Goal: Task Accomplishment & Management: Manage account settings

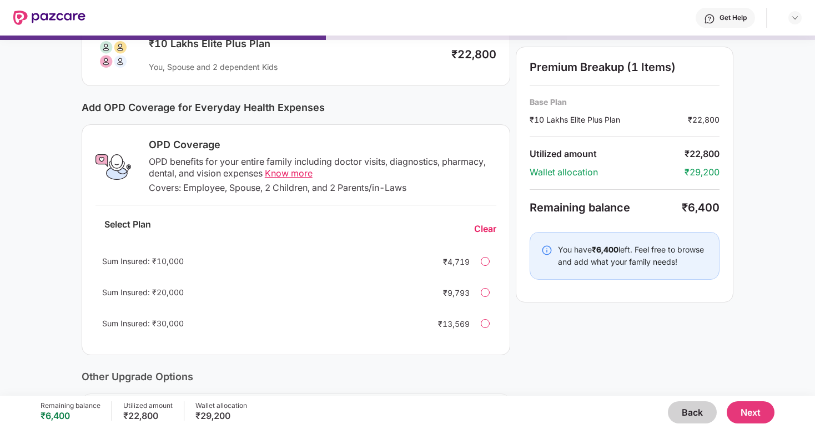
scroll to position [97, 0]
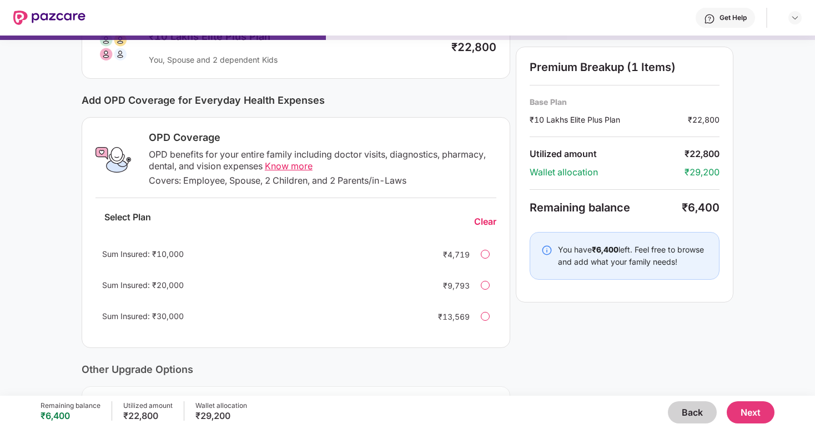
click at [269, 258] on div "Sum Insured: ₹10,000" at bounding box center [261, 254] width 319 height 12
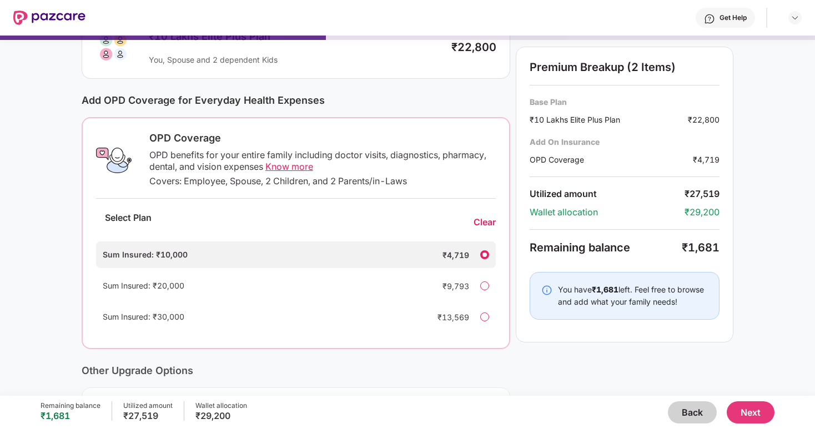
scroll to position [157, 0]
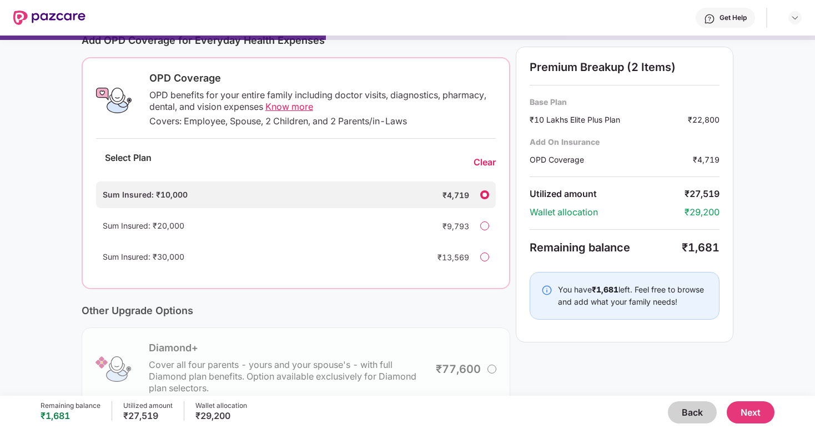
click at [740, 414] on button "Next" at bounding box center [751, 413] width 48 height 22
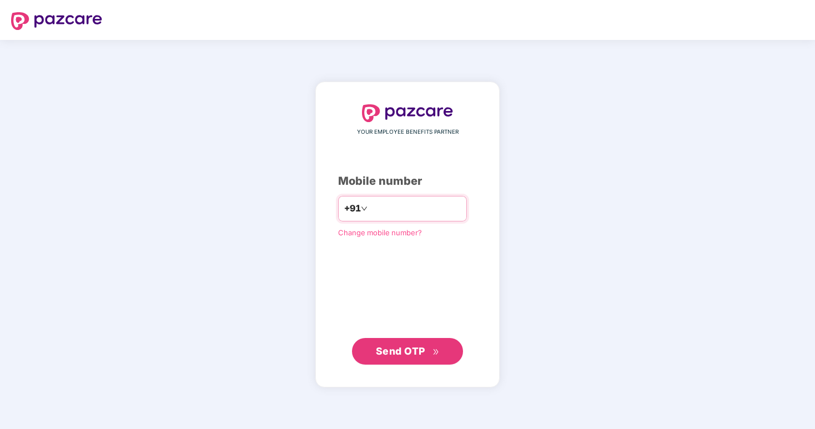
type input "**********"
click at [382, 350] on span "Send OTP" at bounding box center [400, 351] width 49 height 12
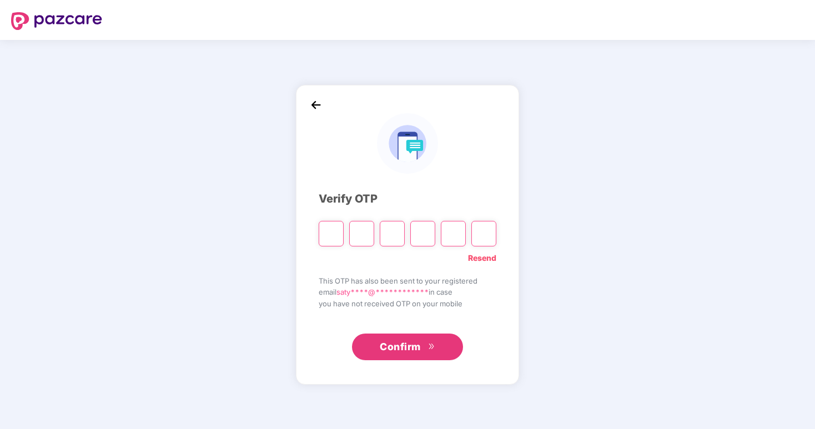
paste input "*"
type input "*"
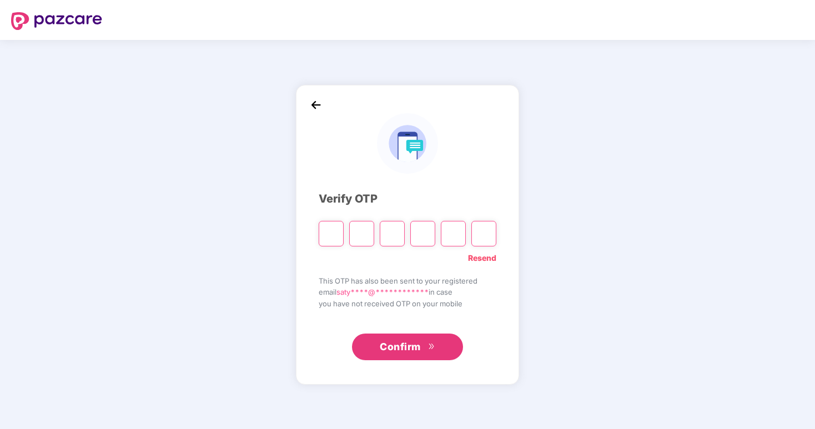
type input "*"
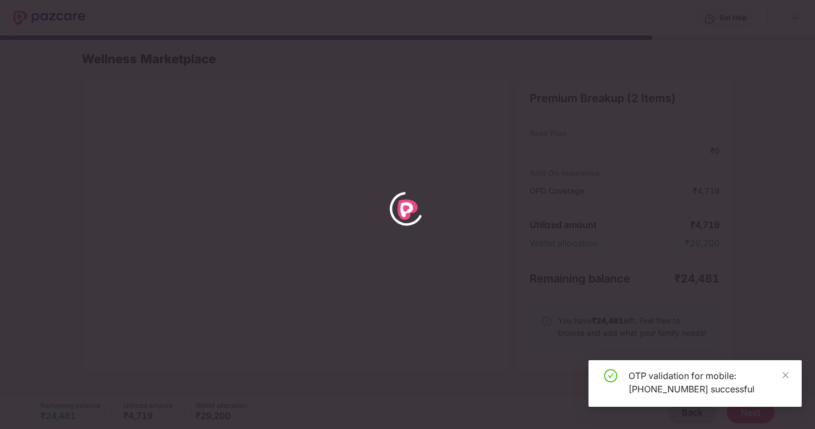
click at [790, 377] on div "OTP validation for mobile: [PHONE_NUMBER] successful" at bounding box center [695, 383] width 213 height 47
click at [784, 374] on icon "close" at bounding box center [786, 376] width 8 height 8
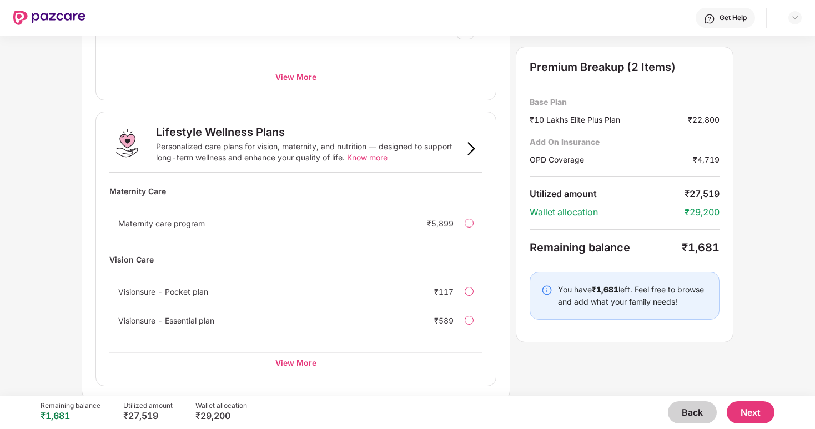
scroll to position [665, 0]
click at [288, 363] on div "View More" at bounding box center [295, 360] width 373 height 20
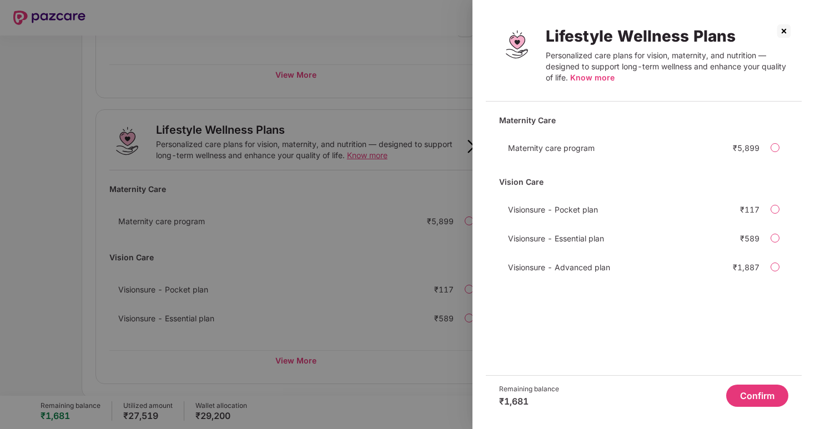
click at [778, 34] on img at bounding box center [784, 31] width 18 height 18
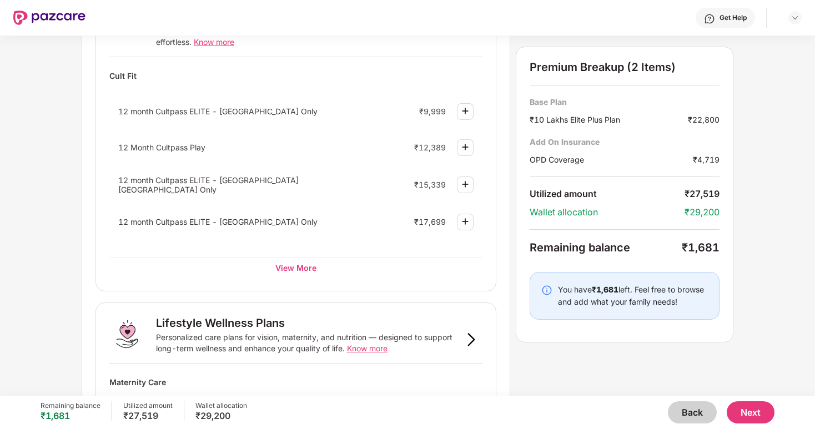
scroll to position [472, 0]
click at [293, 257] on div "View More" at bounding box center [295, 267] width 373 height 20
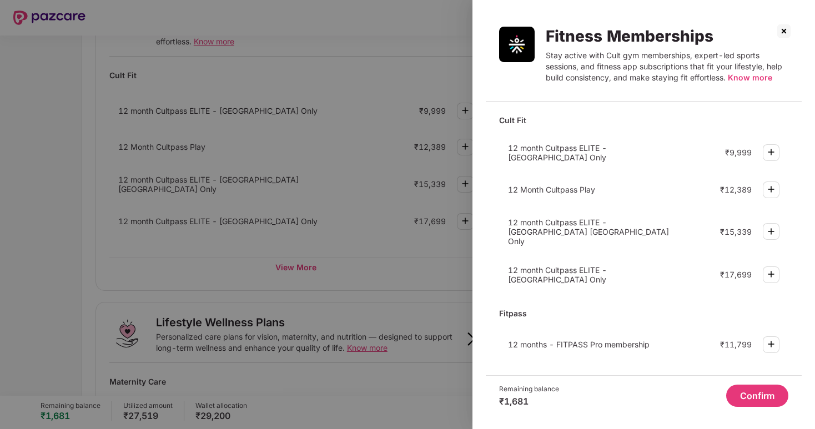
click at [781, 32] on img at bounding box center [784, 31] width 18 height 18
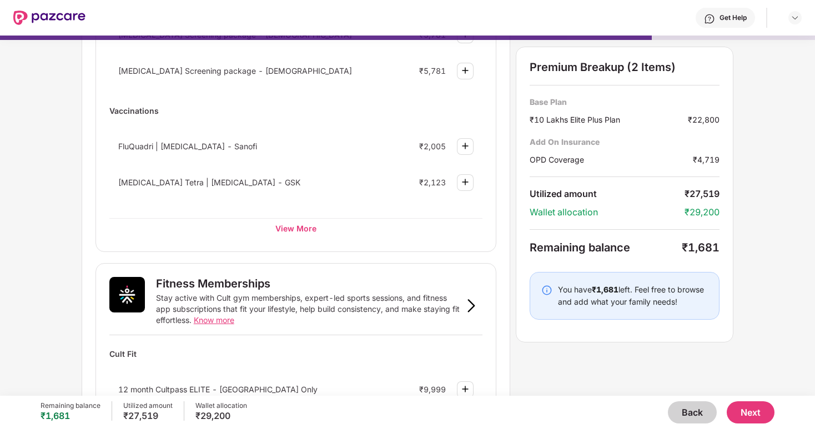
scroll to position [192, 0]
click at [297, 230] on div "View More" at bounding box center [295, 230] width 373 height 20
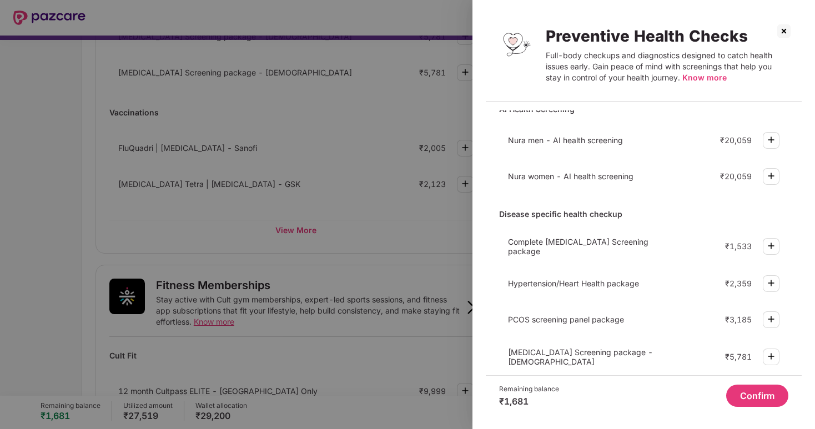
scroll to position [0, 0]
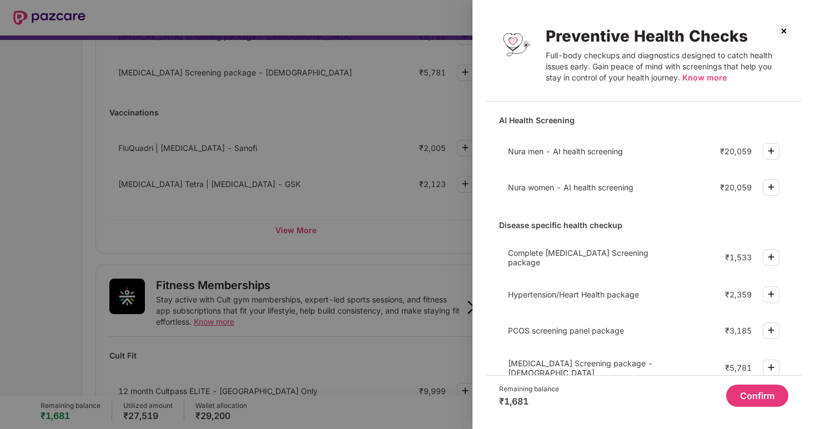
click at [777, 35] on img at bounding box center [784, 31] width 18 height 18
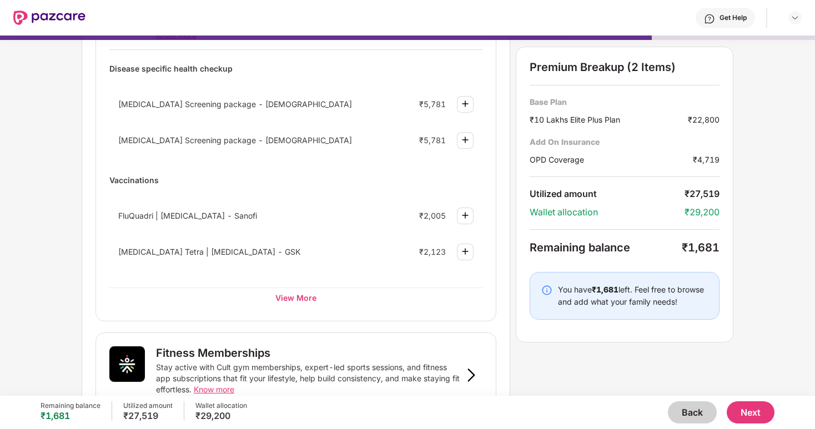
scroll to position [121, 0]
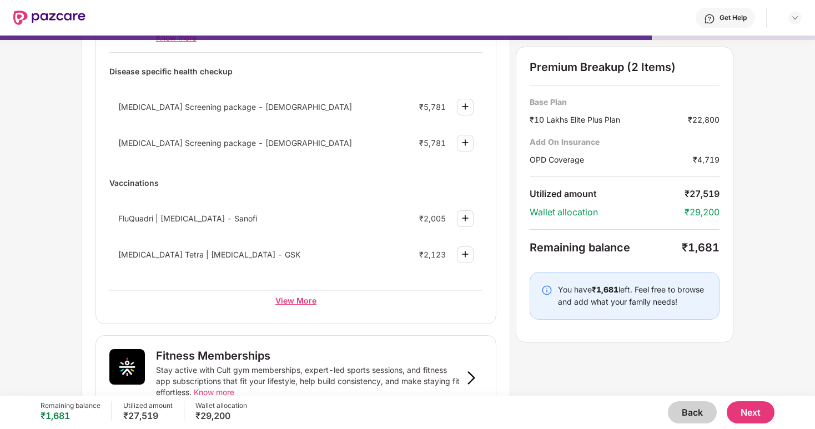
click at [283, 297] on div "View More" at bounding box center [295, 300] width 373 height 20
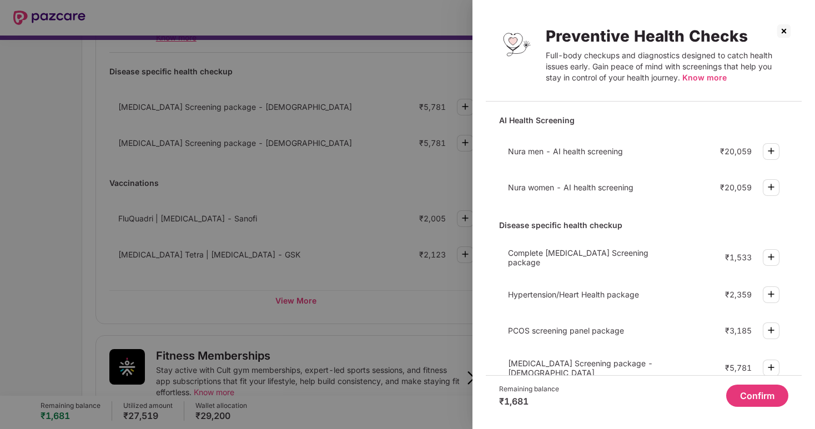
click at [788, 33] on img at bounding box center [784, 31] width 18 height 18
